Goal: Task Accomplishment & Management: Use online tool/utility

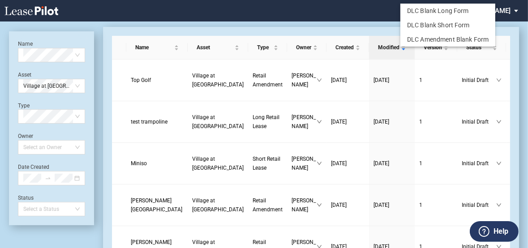
click at [215, 102] on md-backdrop at bounding box center [264, 174] width 528 height 348
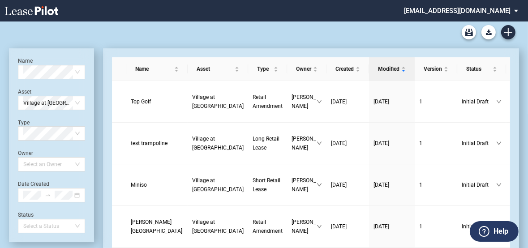
scroll to position [22, 0]
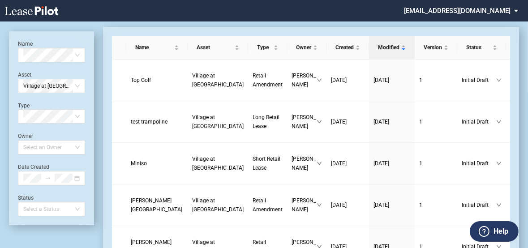
click at [253, 114] on span "Long Retail Lease" at bounding box center [266, 121] width 27 height 15
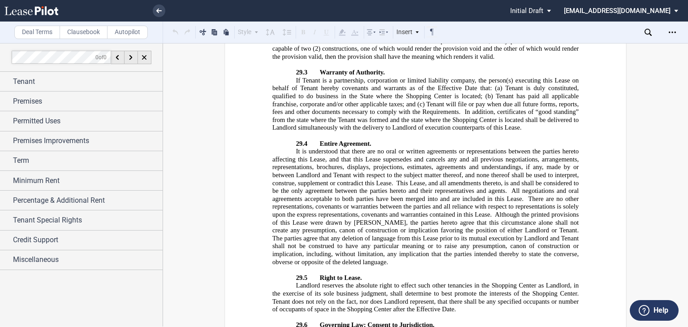
scroll to position [14774, 0]
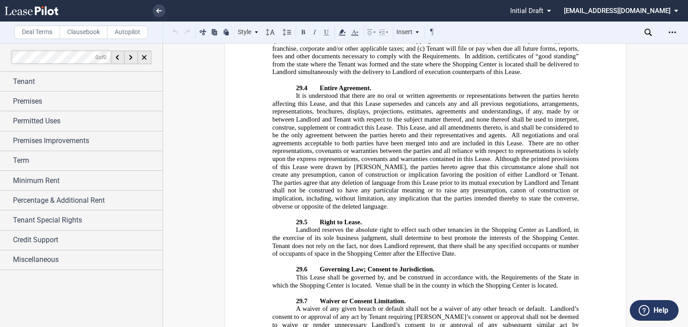
drag, startPoint x: 427, startPoint y: 222, endPoint x: 366, endPoint y: 247, distance: 66.1
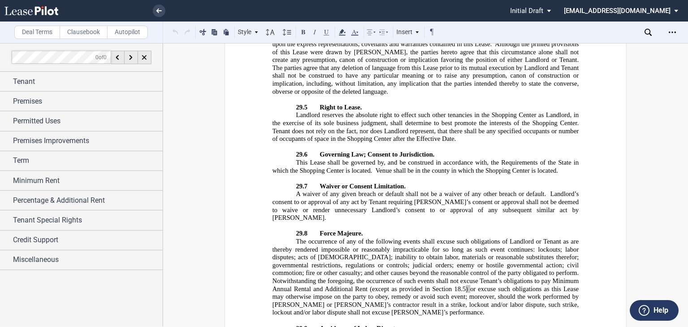
scroll to position [14887, 0]
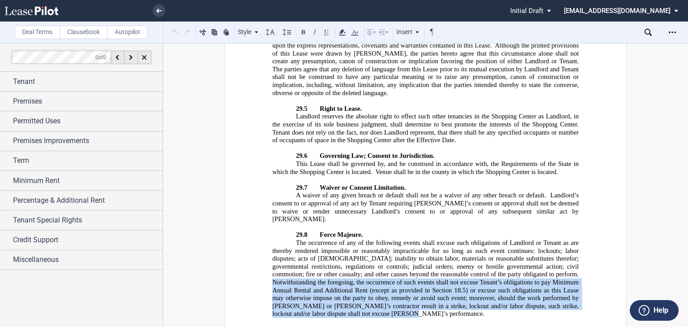
drag, startPoint x: 534, startPoint y: 92, endPoint x: 353, endPoint y: 133, distance: 185.6
click at [353, 239] on p "The occurrence of any of the following events shall excuse such obligations of …" at bounding box center [425, 278] width 306 height 79
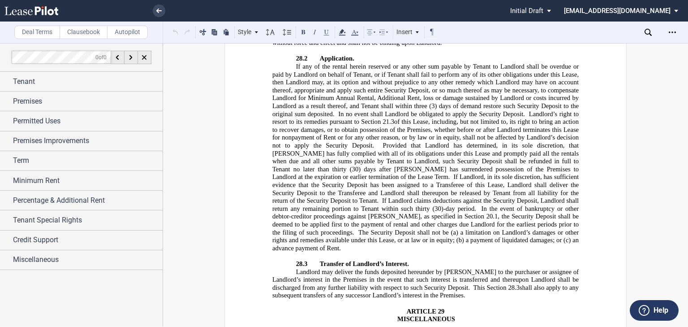
scroll to position [14401, 0]
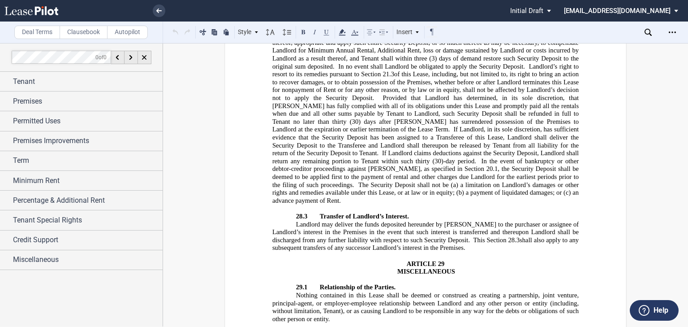
drag, startPoint x: 482, startPoint y: 242, endPoint x: 457, endPoint y: 255, distance: 28.3
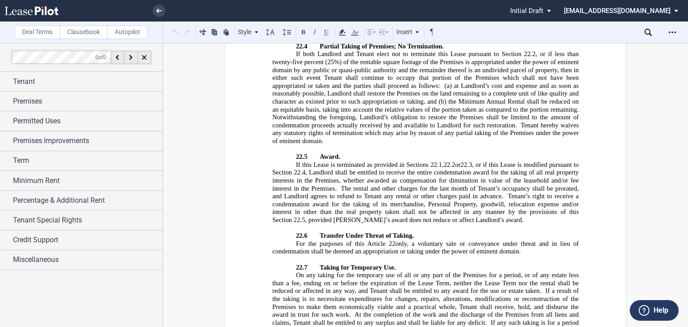
scroll to position [13118, 0]
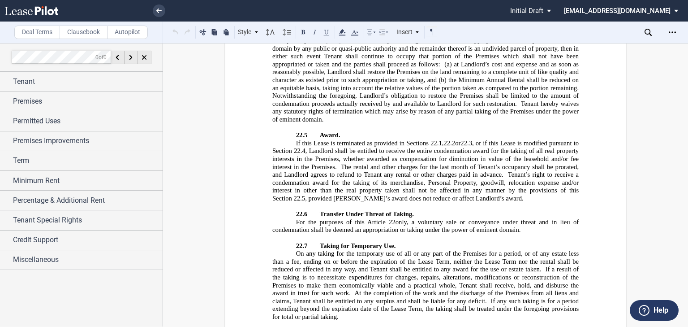
drag, startPoint x: 466, startPoint y: 229, endPoint x: 513, endPoint y: 244, distance: 48.5
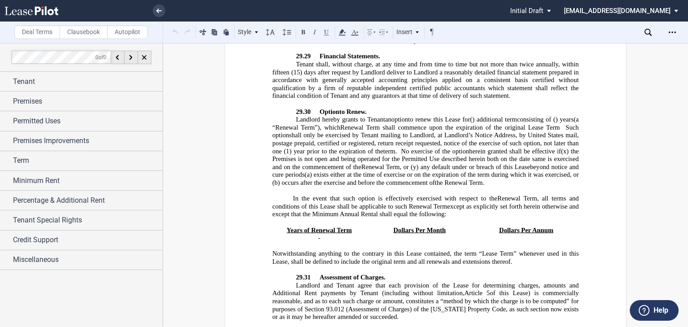
scroll to position [16376, 0]
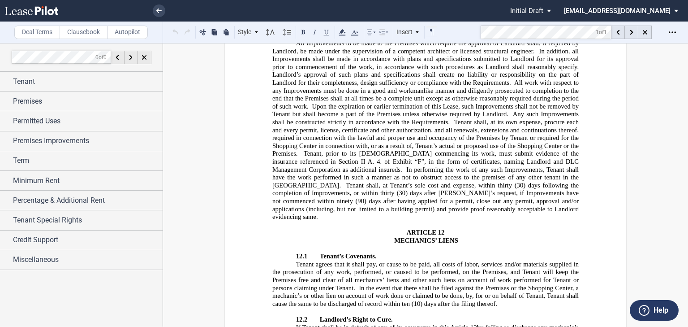
scroll to position [2791, 0]
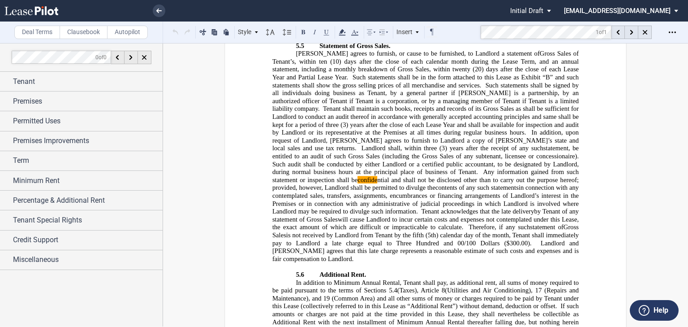
click at [504, 184] on span "in connection with any contemplated sales, transfers, assignments, encumbrances…" at bounding box center [426, 199] width 308 height 31
click at [532, 33] on icon at bounding box center [631, 32] width 3 height 5
click at [532, 31] on div at bounding box center [631, 32] width 13 height 13
click at [532, 30] on icon at bounding box center [631, 32] width 3 height 5
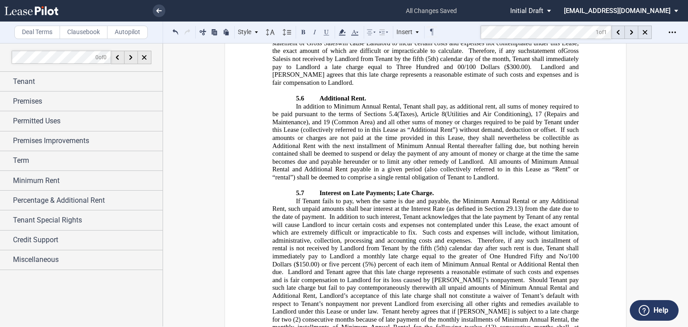
scroll to position [2968, 0]
click at [532, 32] on div at bounding box center [644, 32] width 13 height 13
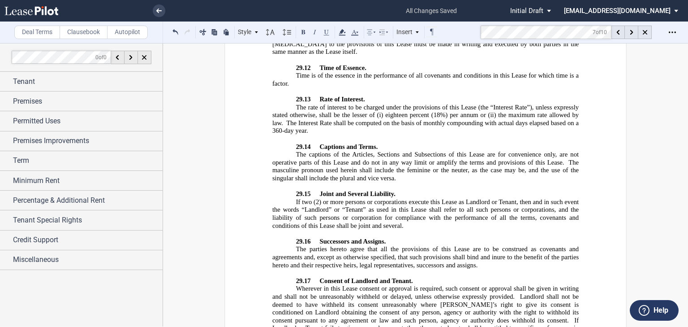
scroll to position [15494, 0]
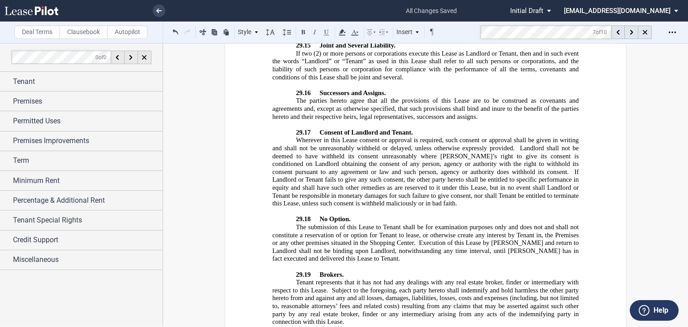
drag, startPoint x: 420, startPoint y: 204, endPoint x: 419, endPoint y: 226, distance: 22.4
click at [420, 248] on span "Subject to the foregoing, each party hereto shall indemnify and hold harmless t…" at bounding box center [426, 305] width 308 height 39
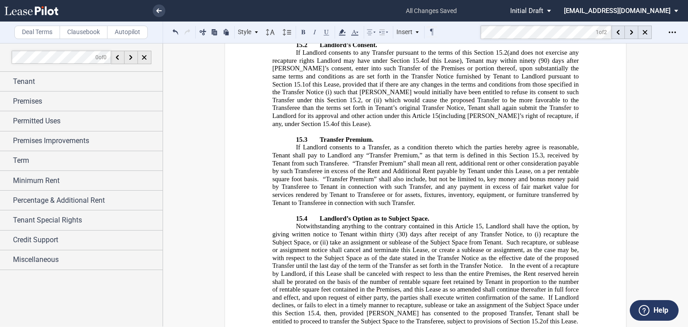
scroll to position [4124, 0]
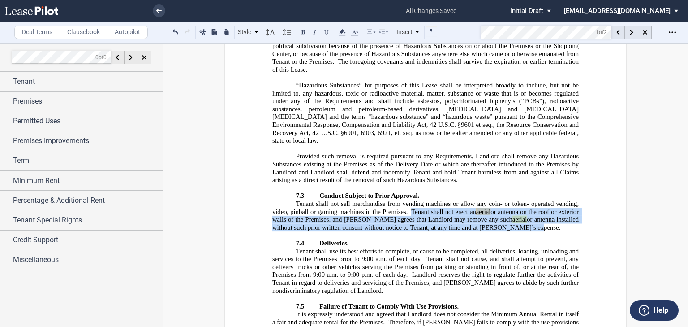
drag, startPoint x: 417, startPoint y: 155, endPoint x: 528, endPoint y: 172, distance: 112.9
click at [528, 200] on p "Tenant shall not sell merchandise from vending machines or allow any coin- or t…" at bounding box center [425, 215] width 306 height 31
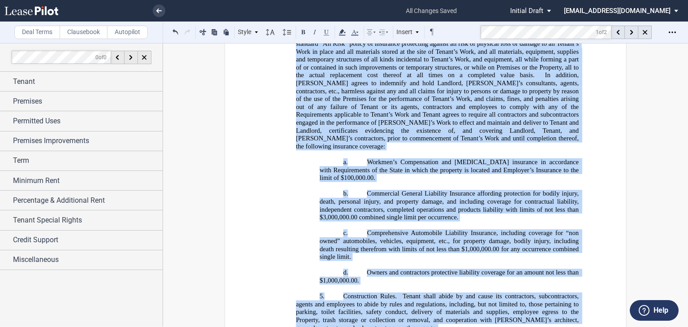
scroll to position [22753, 0]
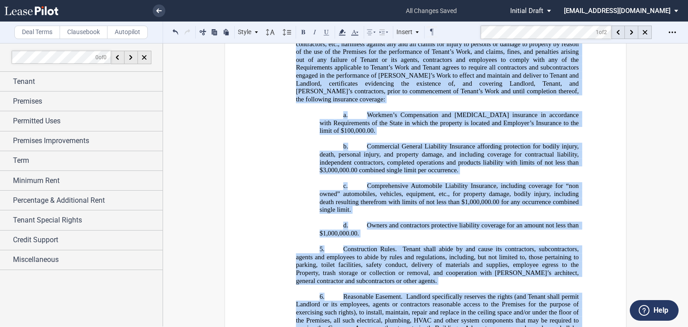
drag, startPoint x: 294, startPoint y: 169, endPoint x: 386, endPoint y: 159, distance: 92.8
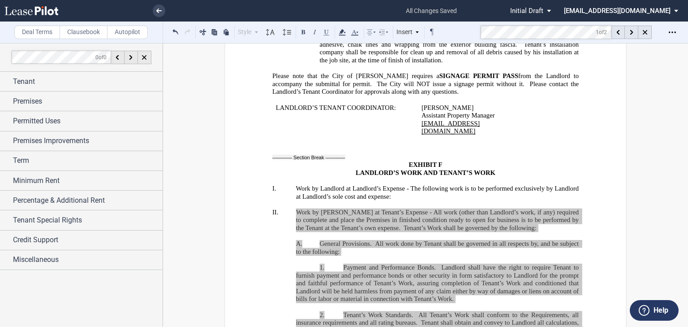
scroll to position [22325, 0]
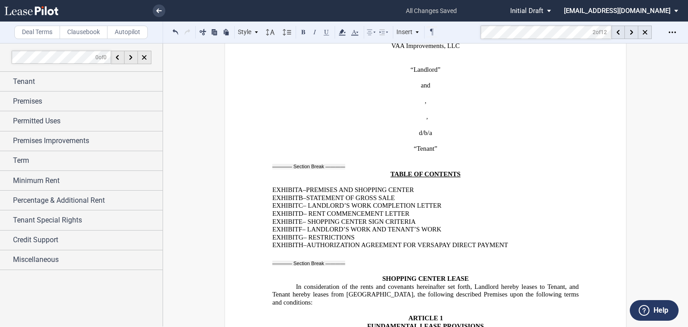
scroll to position [156, 0]
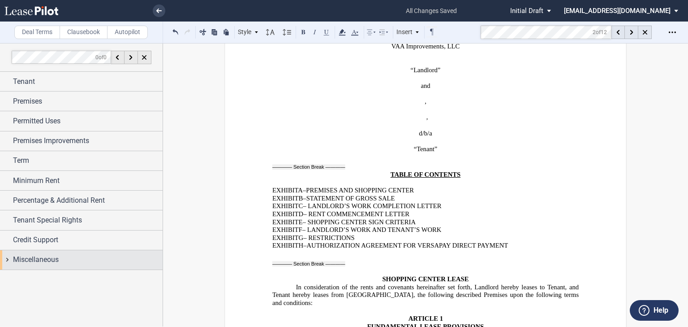
click at [24, 248] on span "Miscellaneous" at bounding box center [36, 259] width 46 height 11
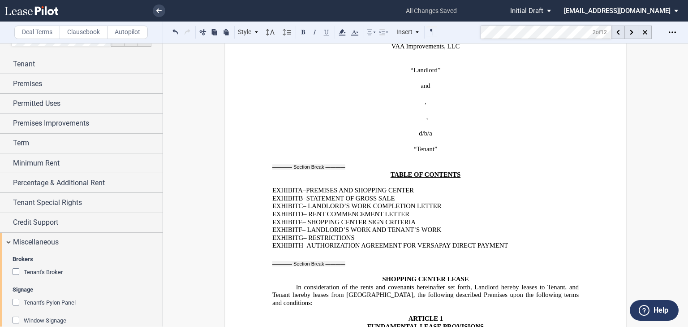
scroll to position [11, 0]
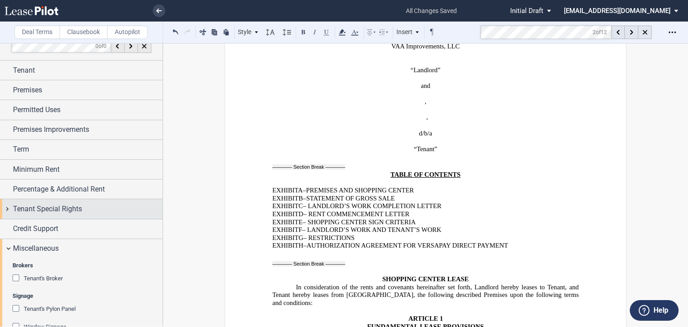
click at [40, 209] on span "Tenant Special Rights" at bounding box center [47, 208] width 69 height 11
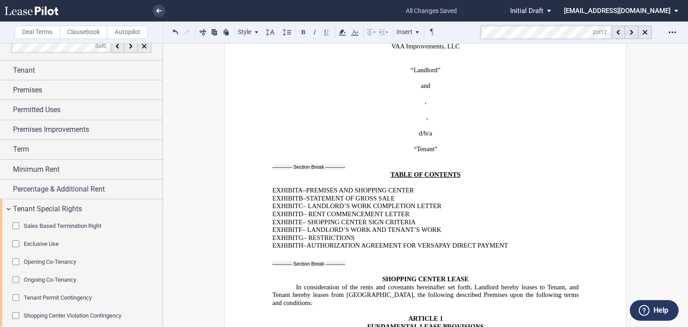
scroll to position [59, 0]
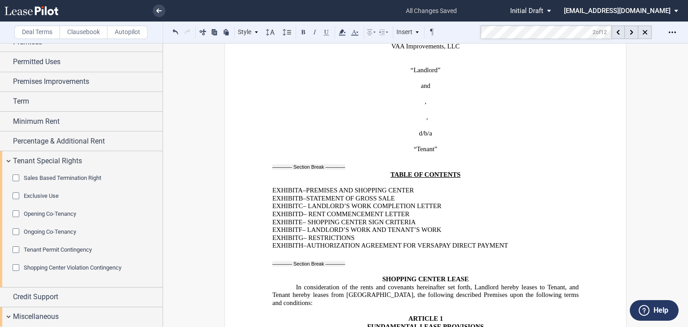
click at [16, 192] on div "Exclusive Use" at bounding box center [17, 196] width 9 height 9
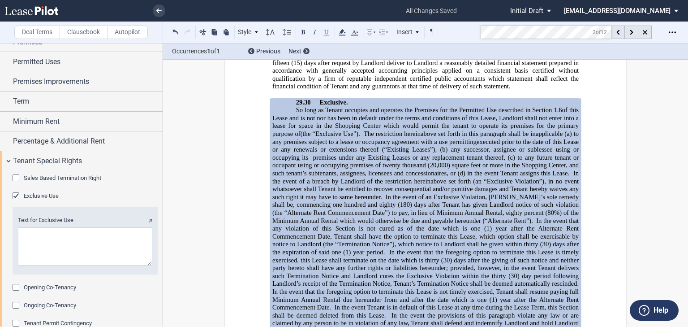
scroll to position [16383, 0]
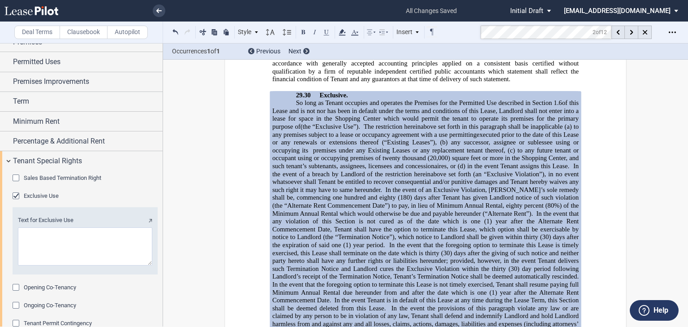
click at [15, 194] on div "Exclusive Use" at bounding box center [17, 196] width 9 height 9
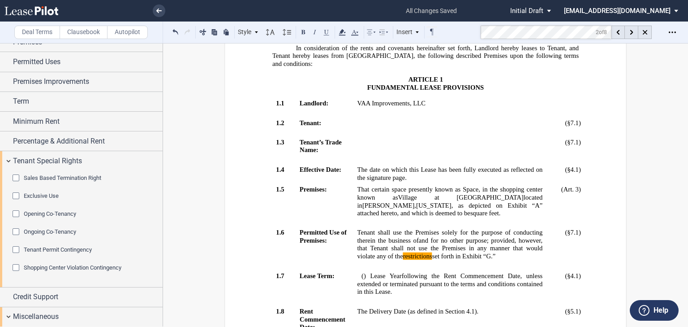
scroll to position [487, 0]
